Goal: Task Accomplishment & Management: Use online tool/utility

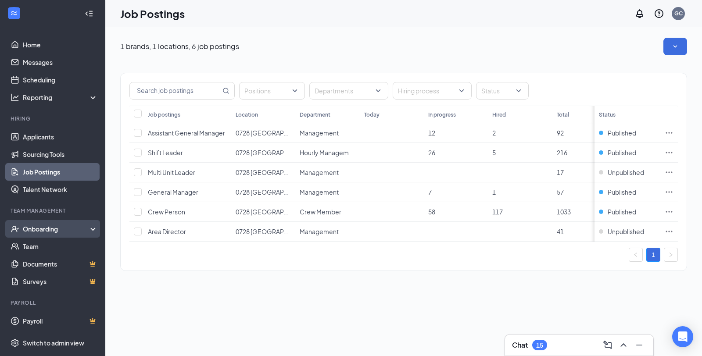
click at [40, 230] on div "Onboarding" at bounding box center [57, 229] width 68 height 9
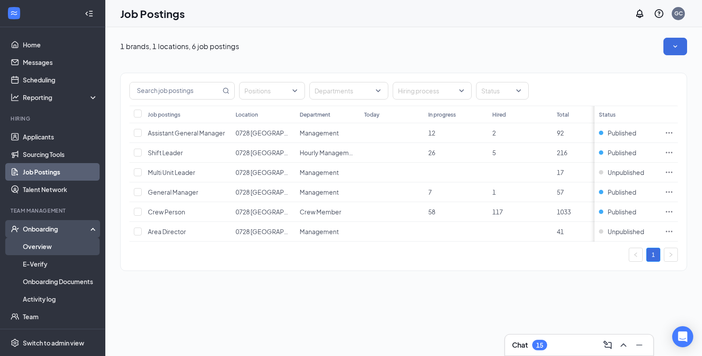
click at [43, 244] on link "Overview" at bounding box center [60, 247] width 75 height 18
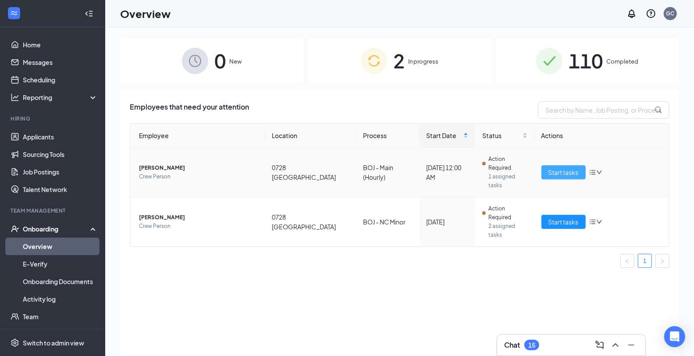
click at [563, 168] on span "Start tasks" at bounding box center [564, 173] width 30 height 10
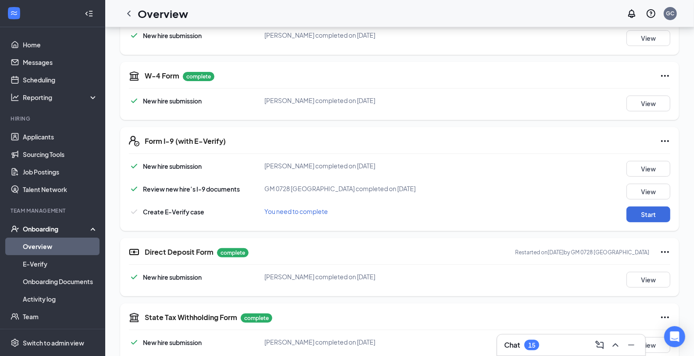
scroll to position [146, 0]
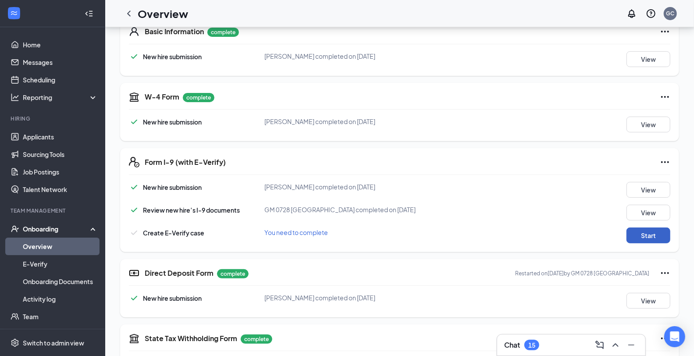
click at [653, 237] on button "Start" at bounding box center [649, 236] width 44 height 16
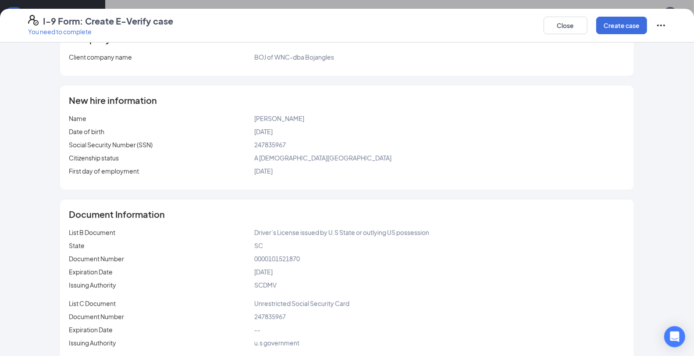
scroll to position [77, 0]
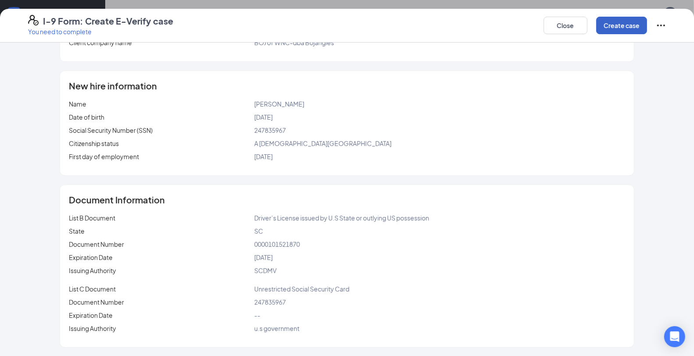
click at [622, 26] on button "Create case" at bounding box center [621, 26] width 51 height 18
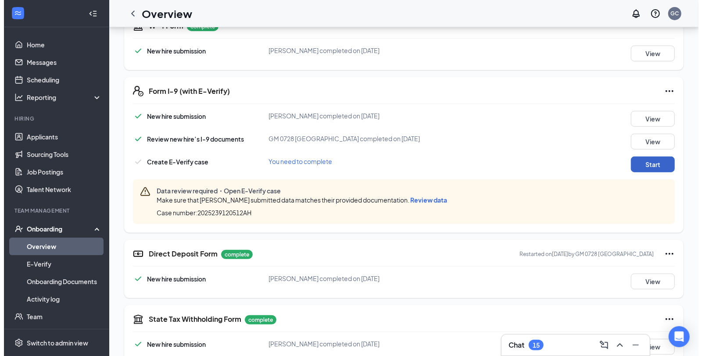
scroll to position [243, 0]
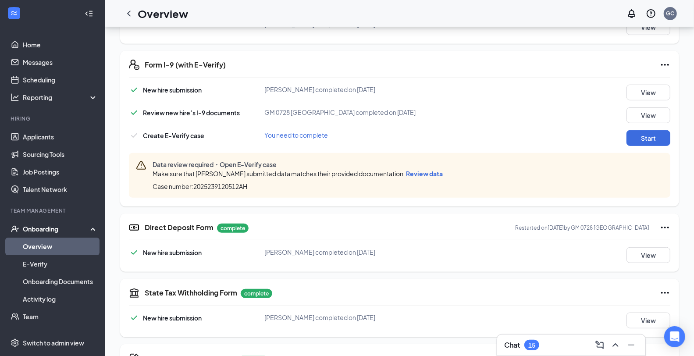
click at [412, 172] on span "Review data" at bounding box center [424, 174] width 37 height 8
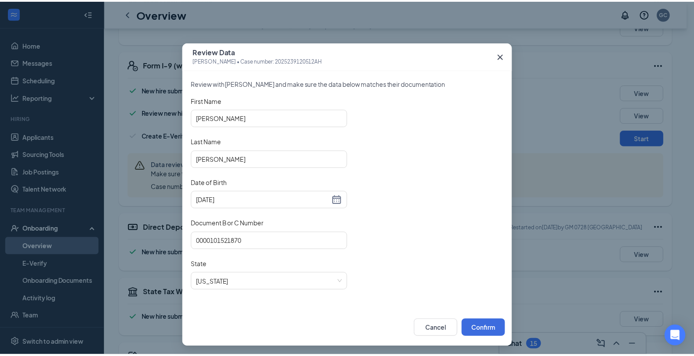
scroll to position [4, 0]
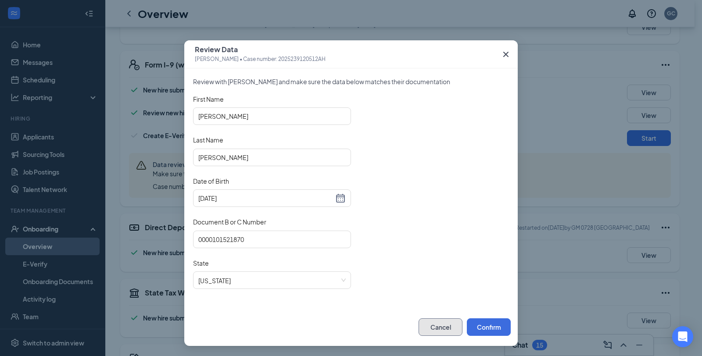
click at [441, 330] on button "Cancel" at bounding box center [440, 327] width 44 height 18
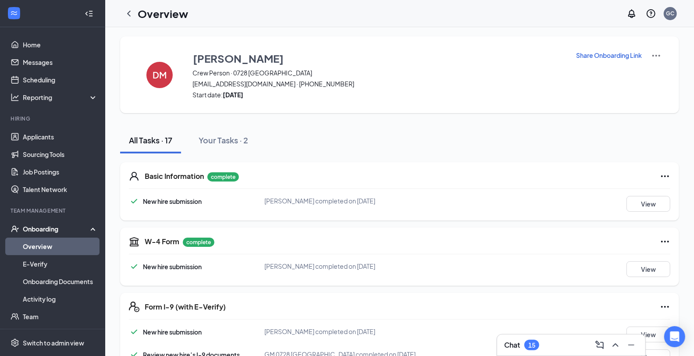
scroll to position [0, 0]
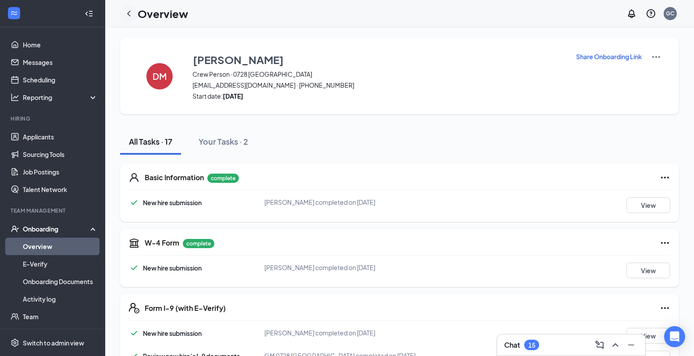
click at [129, 13] on icon "ChevronLeft" at bounding box center [129, 13] width 11 height 11
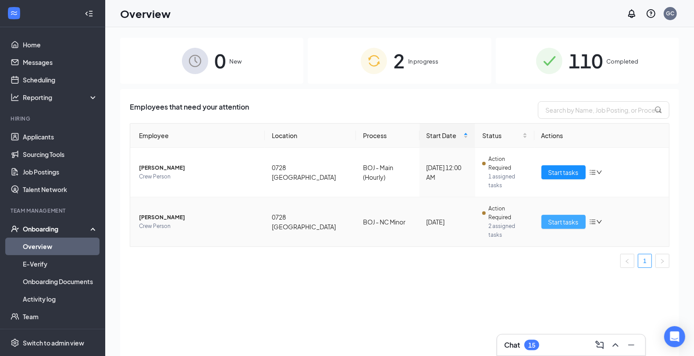
click at [564, 217] on span "Start tasks" at bounding box center [564, 222] width 30 height 10
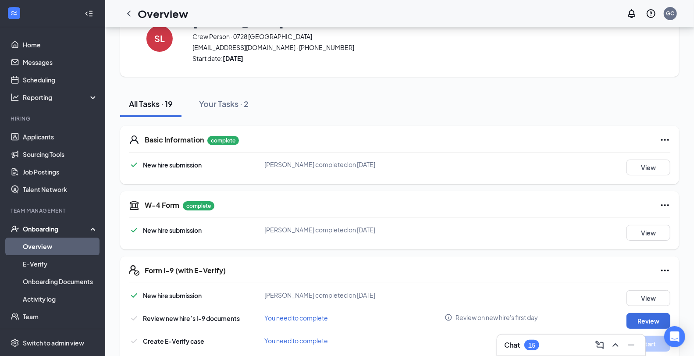
scroll to position [195, 0]
